Goal: Information Seeking & Learning: Learn about a topic

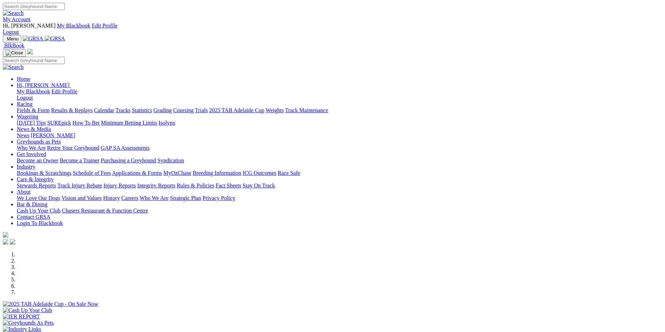
scroll to position [140, 0]
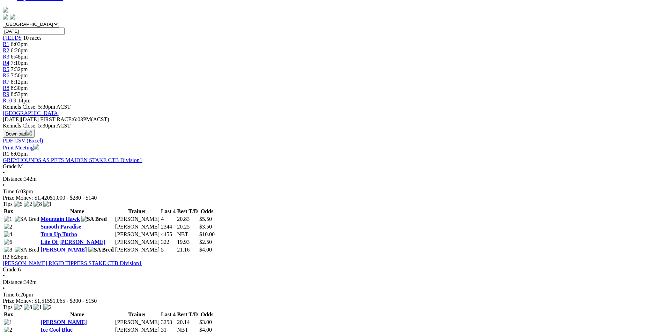
scroll to position [244, 0]
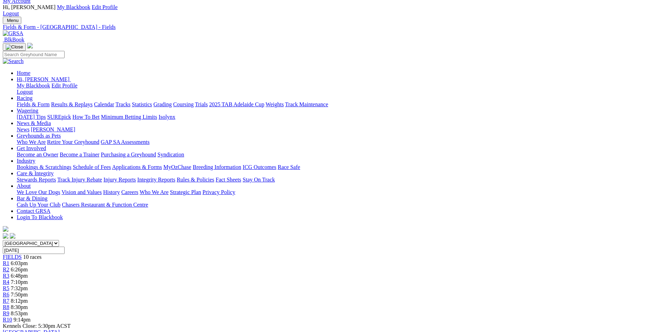
scroll to position [244, 0]
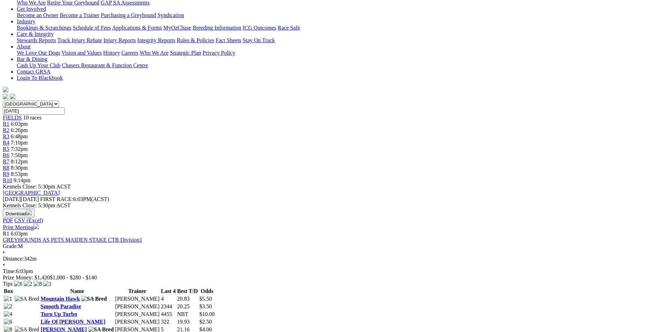
scroll to position [174, 0]
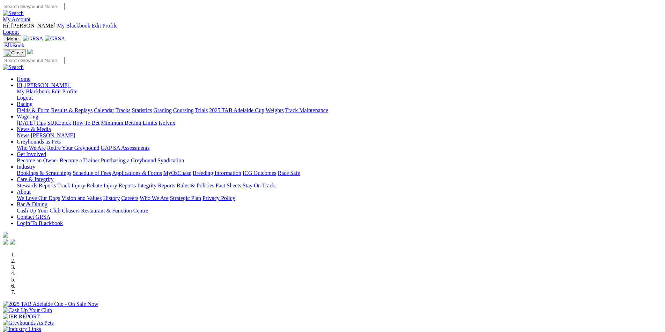
scroll to position [140, 0]
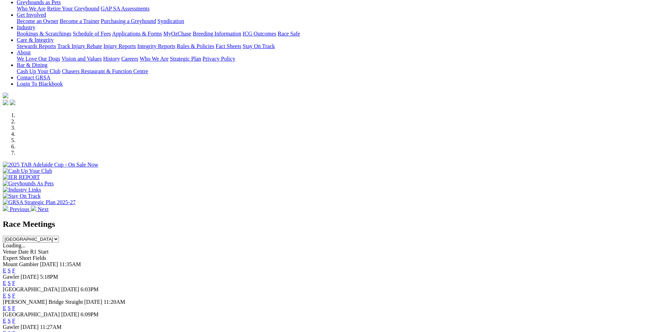
click at [15, 306] on link "F" at bounding box center [13, 309] width 3 height 6
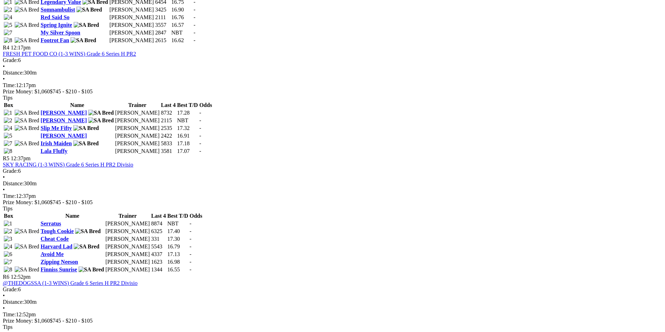
scroll to position [698, 0]
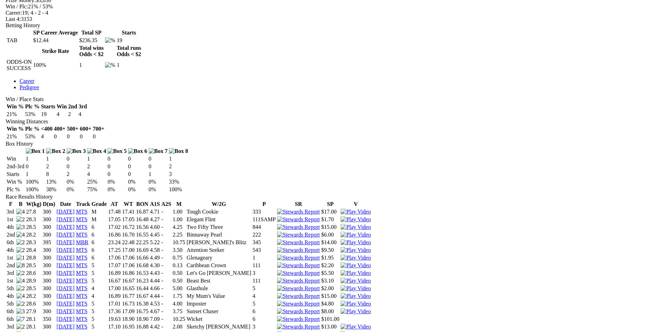
scroll to position [349, 0]
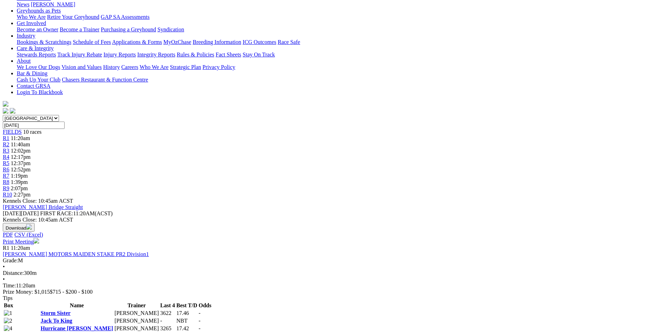
scroll to position [105, 0]
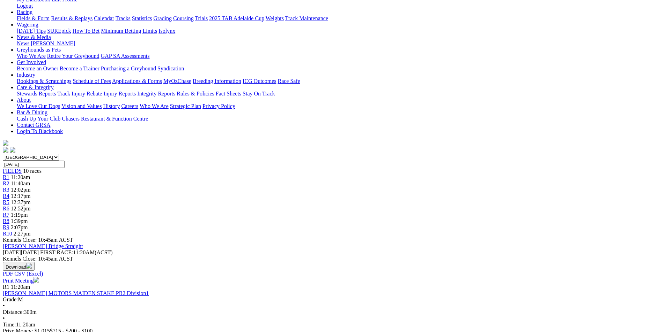
click at [31, 200] on span "12:37pm" at bounding box center [21, 203] width 20 height 6
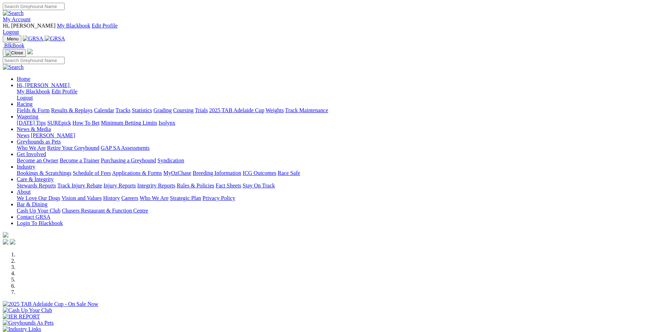
scroll to position [140, 0]
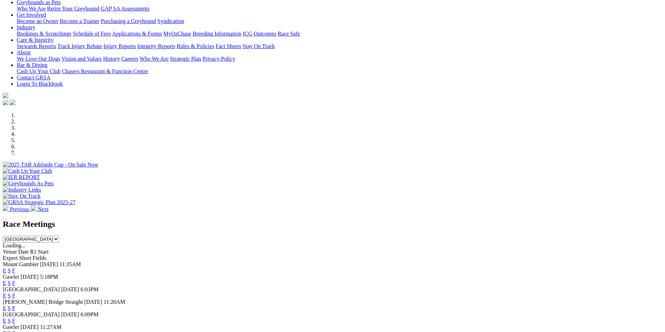
click at [15, 306] on link "F" at bounding box center [13, 309] width 3 height 6
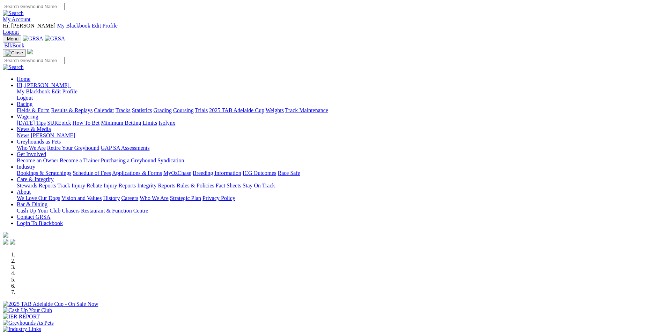
scroll to position [593, 0]
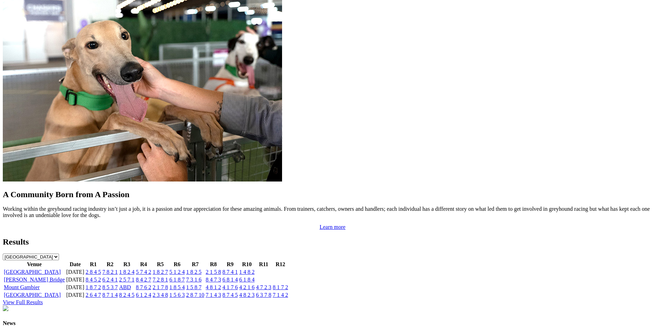
click at [65, 277] on link "[PERSON_NAME] Bridge" at bounding box center [34, 280] width 61 height 6
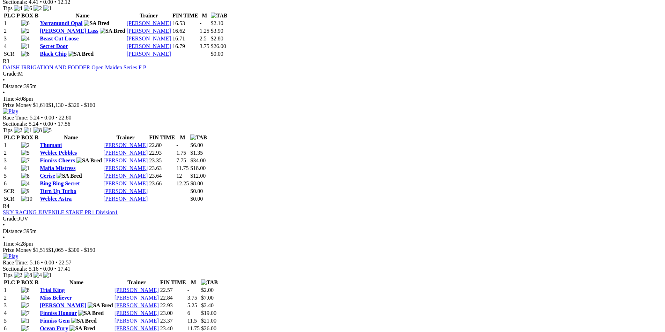
scroll to position [488, 0]
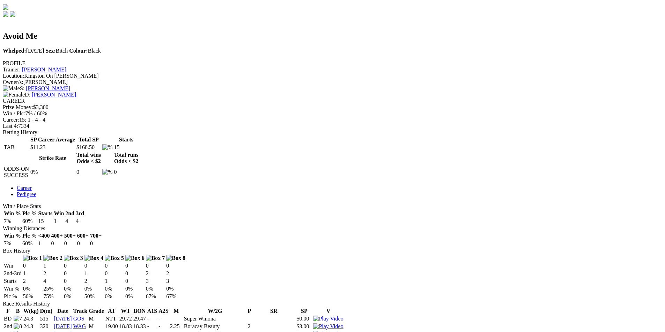
scroll to position [244, 0]
